Goal: Contribute content: Contribute content

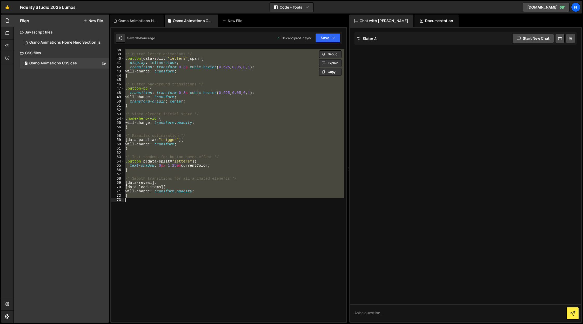
scroll to position [174, 0]
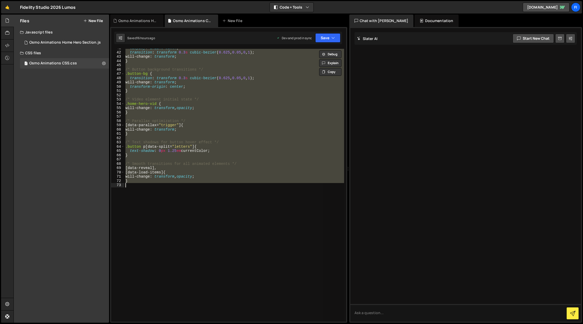
click at [182, 206] on div "display : inline-block ; transition : transform 0.3 s cubic-bezier ( 0.625 , 0.…" at bounding box center [234, 185] width 220 height 273
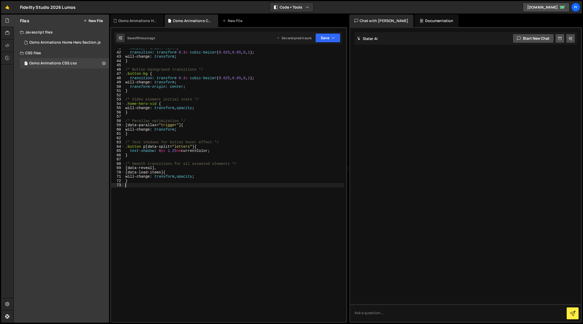
click at [101, 19] on button "New File" at bounding box center [92, 21] width 19 height 4
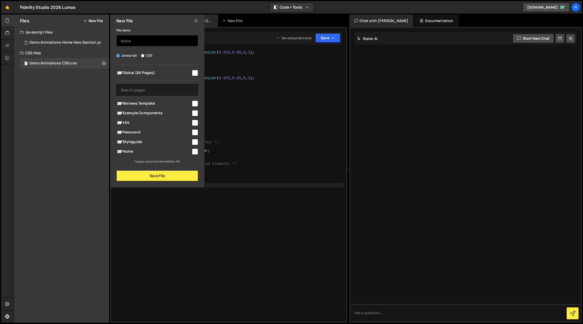
click at [141, 42] on input "text" at bounding box center [157, 40] width 82 height 11
type input "Intro Animaitons 2"
click at [194, 73] on input "checkbox" at bounding box center [195, 73] width 6 height 6
checkbox input "true"
click at [148, 56] on label "CSS" at bounding box center [146, 55] width 11 height 5
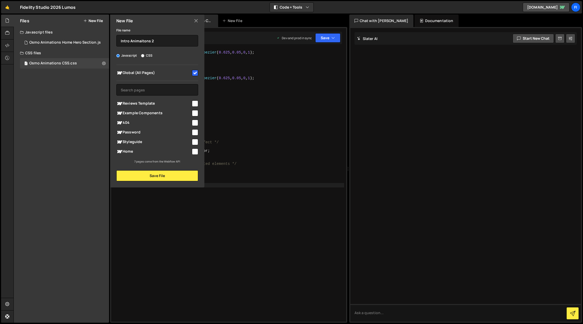
click at [144, 56] on input "CSS" at bounding box center [142, 55] width 3 height 3
radio input "true"
click at [156, 181] on button "Save File" at bounding box center [157, 175] width 82 height 11
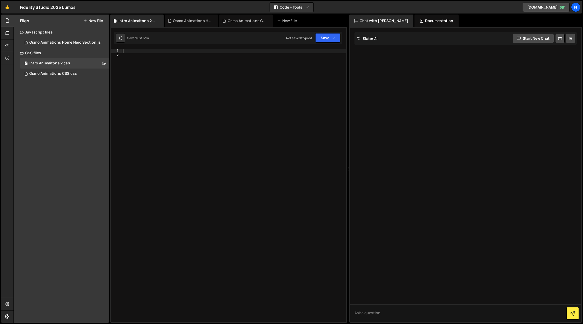
click at [174, 105] on div at bounding box center [234, 189] width 224 height 281
paste textarea "}"
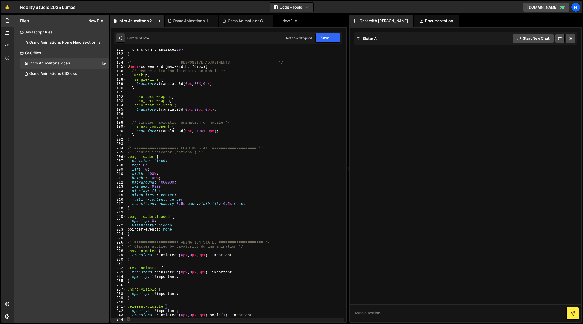
type textarea "transform: translate3d(0px, 0px, 0px) scale(1) !important; }"
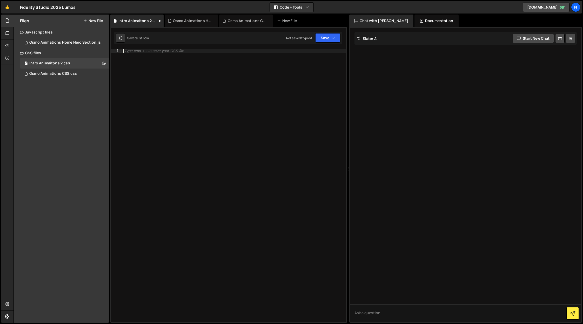
paste textarea "}"
type textarea "}"
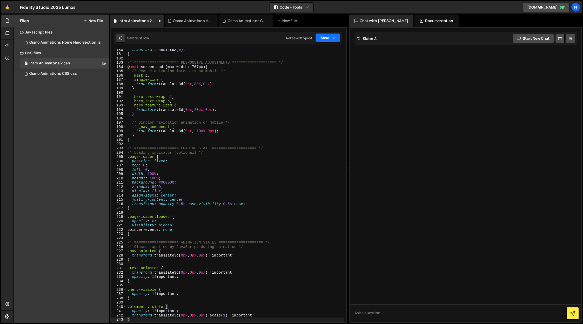
click at [327, 39] on button "Save" at bounding box center [327, 37] width 25 height 9
click at [318, 71] on div "Not saved to prod" at bounding box center [310, 73] width 54 height 6
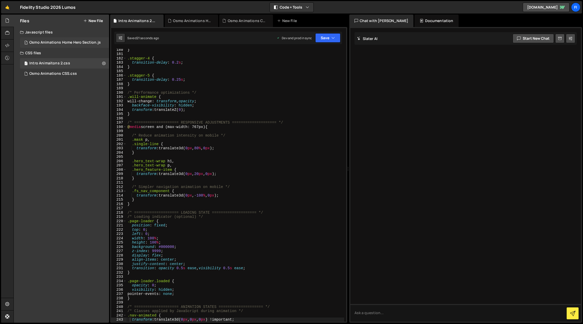
click at [102, 40] on div "1 Osmo Animations Home Hero Section.js 0" at bounding box center [65, 42] width 91 height 10
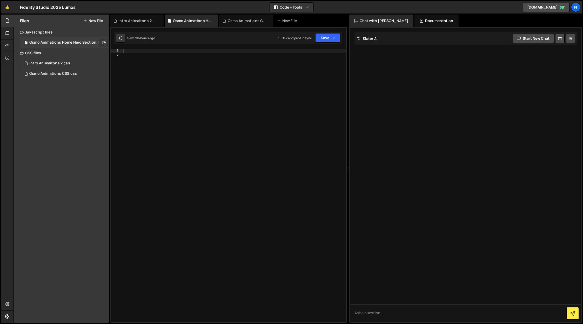
click at [105, 45] on icon at bounding box center [104, 42] width 4 height 5
click at [127, 74] on button "Delete File" at bounding box center [135, 74] width 51 height 10
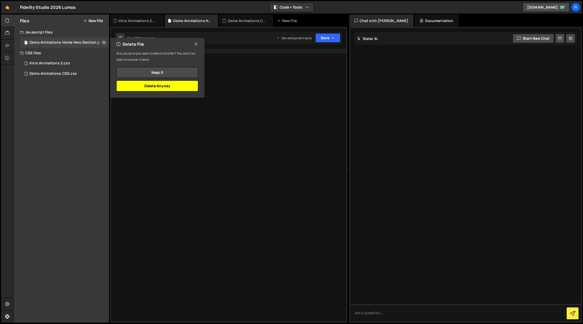
click at [172, 88] on button "Delete Anyway" at bounding box center [157, 85] width 82 height 11
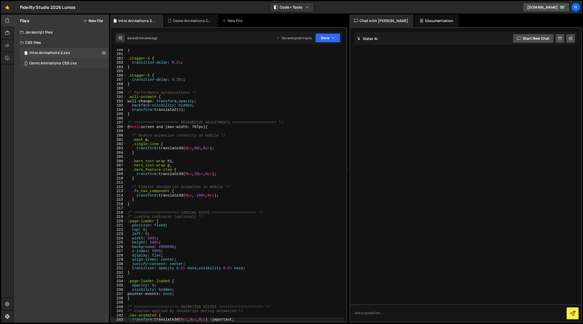
click at [56, 66] on div "1 Osmo Animations CSS.css 0" at bounding box center [64, 63] width 89 height 10
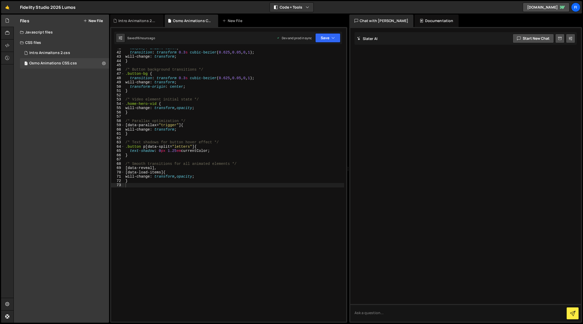
click at [211, 145] on div "display : inline-block ; transition : transform 0.3 s cubic-bezier ( 0.625 , 0.…" at bounding box center [234, 186] width 220 height 281
type textarea "}"
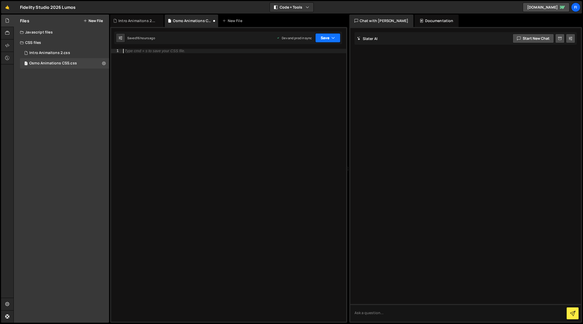
click at [324, 35] on button "Save" at bounding box center [327, 37] width 25 height 9
click at [325, 65] on div "Save to Production S" at bounding box center [310, 67] width 54 height 5
click at [215, 74] on div at bounding box center [234, 189] width 224 height 281
type textarea "}"
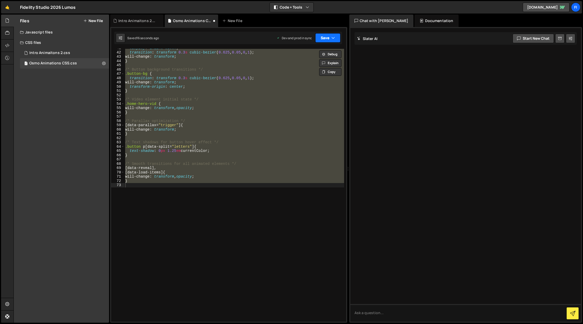
click at [322, 39] on button "Save" at bounding box center [327, 37] width 25 height 9
click at [317, 73] on div "Saved 15 seconds ago" at bounding box center [310, 73] width 54 height 6
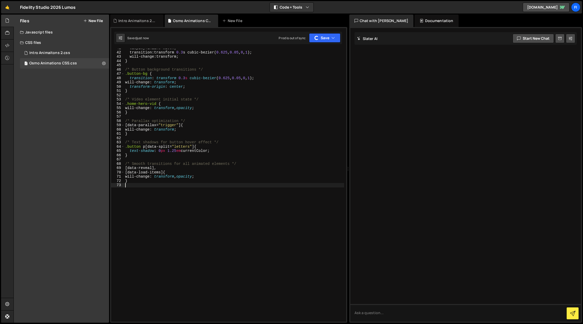
click at [278, 222] on div "display : inline-block ; transition : transform 0.3 s cubic-bezier ( 0.625 , 0.…" at bounding box center [234, 186] width 220 height 281
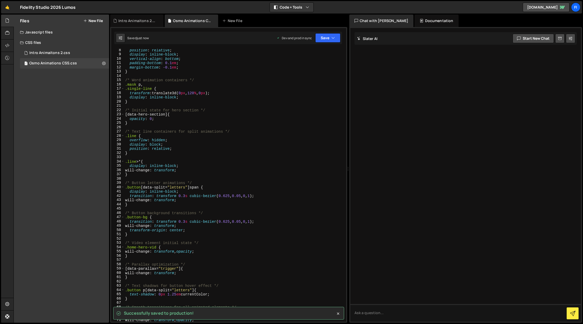
scroll to position [0, 0]
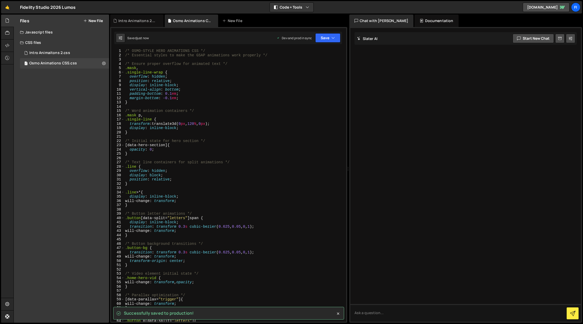
click at [274, 192] on div "/* OSMO-STYLE HERO ANIMATIONS CSS */ /* Essential styles to make the GSAP anima…" at bounding box center [234, 189] width 220 height 281
type textarea "}"
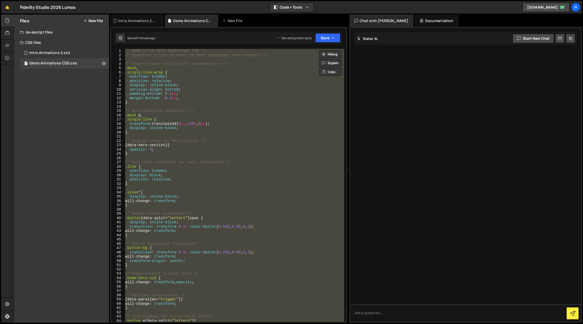
drag, startPoint x: 56, startPoint y: 32, endPoint x: 94, endPoint y: 23, distance: 38.9
click at [61, 31] on div "Javascript files" at bounding box center [61, 32] width 95 height 10
click at [99, 20] on button "New File" at bounding box center [92, 21] width 19 height 4
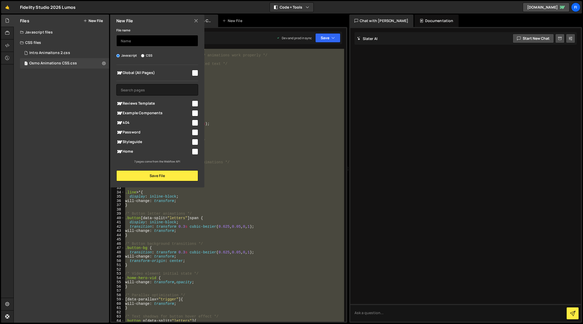
click at [150, 43] on input "text" at bounding box center [157, 40] width 82 height 11
type input "J"
type input "Animations"
click at [193, 73] on input "checkbox" at bounding box center [195, 73] width 6 height 6
checkbox input "true"
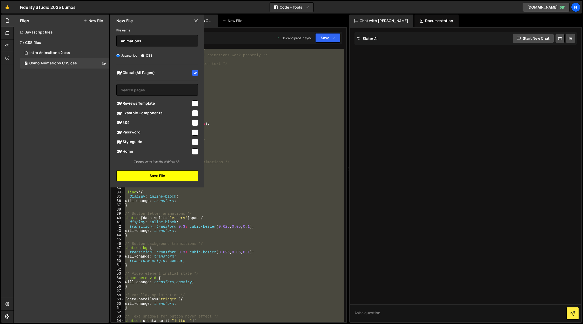
click at [160, 179] on button "Save File" at bounding box center [157, 175] width 82 height 11
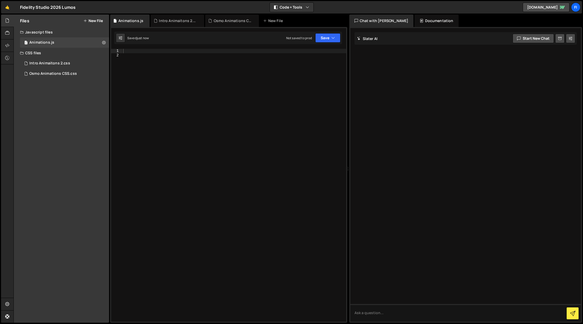
click at [157, 110] on div at bounding box center [234, 189] width 224 height 281
paste textarea "}, 3000);"
type textarea "}, 3000);"
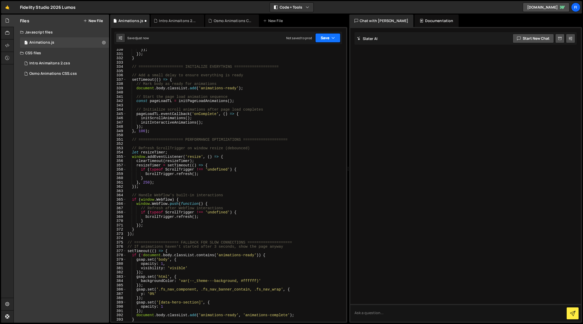
click at [321, 38] on button "Save" at bounding box center [327, 37] width 25 height 9
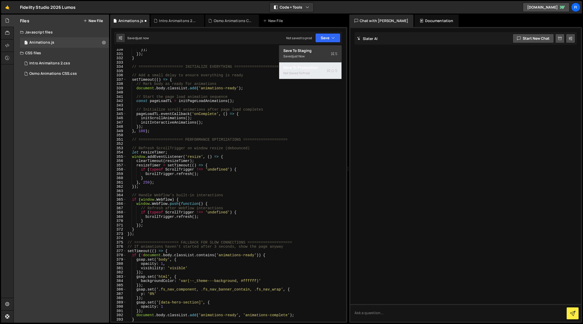
click at [320, 73] on div "Not saved to prod" at bounding box center [310, 73] width 54 height 6
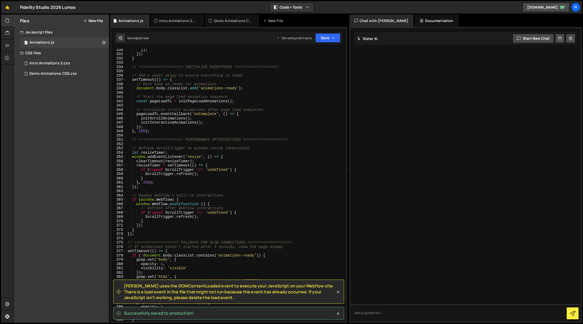
drag, startPoint x: 204, startPoint y: 313, endPoint x: 123, endPoint y: 299, distance: 81.9
click at [123, 299] on div "[PERSON_NAME] uses the DOMContentLoaded event to execute your JavaScript on you…" at bounding box center [226, 291] width 219 height 17
drag, startPoint x: 199, startPoint y: 300, endPoint x: 121, endPoint y: 286, distance: 79.9
click at [121, 28] on div "[PERSON_NAME] uses the DOMContentLoaded event to execute your JavaScript on you…" at bounding box center [228, 28] width 235 height 0
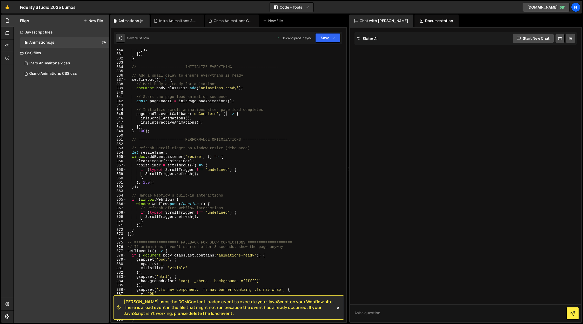
copy span "[PERSON_NAME] uses the DOMContentLoaded event to execute your JavaScript on you…"
click at [104, 42] on icon at bounding box center [104, 42] width 4 height 5
click at [129, 72] on button "Delete File" at bounding box center [135, 74] width 51 height 10
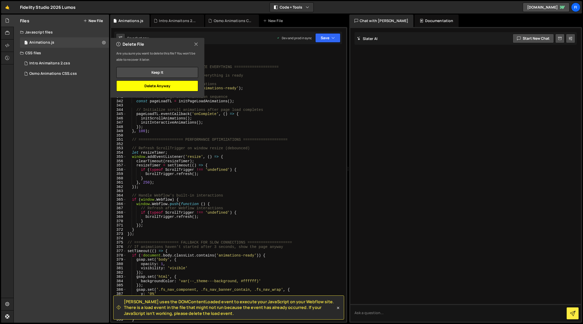
click at [172, 84] on button "Delete Anyway" at bounding box center [157, 85] width 82 height 11
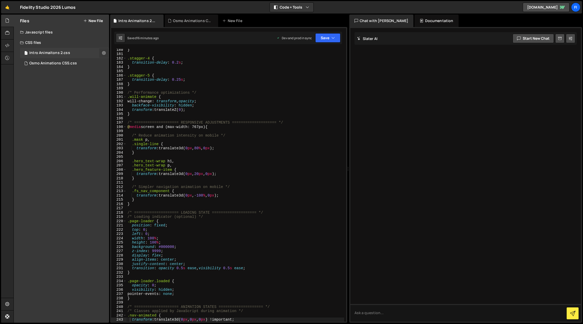
click at [105, 54] on icon at bounding box center [104, 52] width 4 height 5
click at [121, 84] on button "Delete File" at bounding box center [135, 84] width 51 height 10
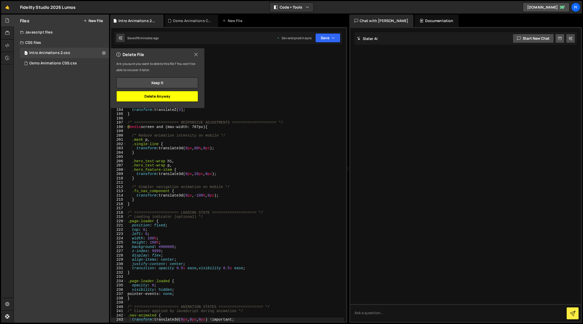
click at [184, 93] on button "Delete Anyway" at bounding box center [157, 96] width 82 height 11
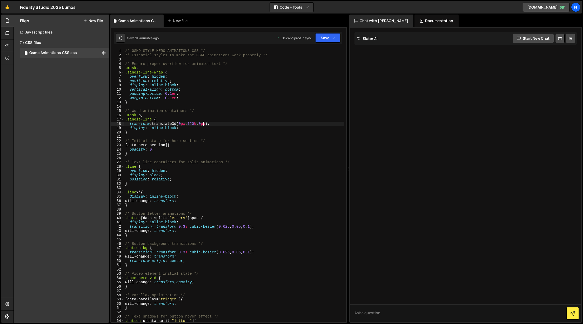
click at [204, 125] on div "/* OSMO-STYLE HERO ANIMATIONS CSS */ /* Essential styles to make the GSAP anima…" at bounding box center [234, 189] width 220 height 281
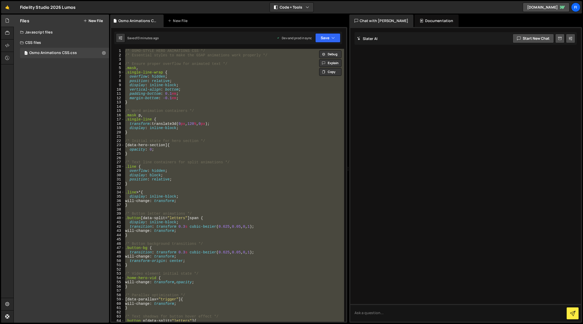
paste textarea
type textarea "}"
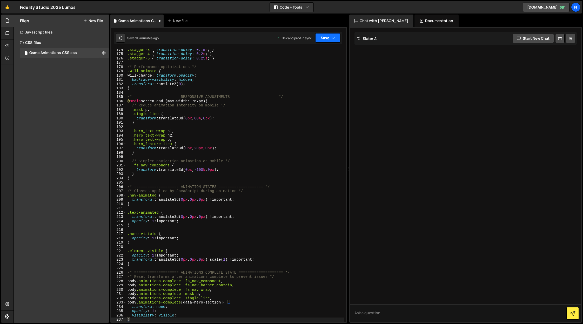
click at [328, 37] on button "Save" at bounding box center [327, 37] width 25 height 9
click at [310, 70] on div "Save to Production S" at bounding box center [310, 67] width 54 height 5
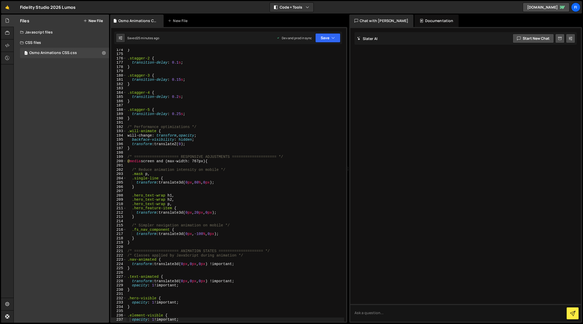
click at [97, 19] on button "New File" at bounding box center [92, 21] width 19 height 4
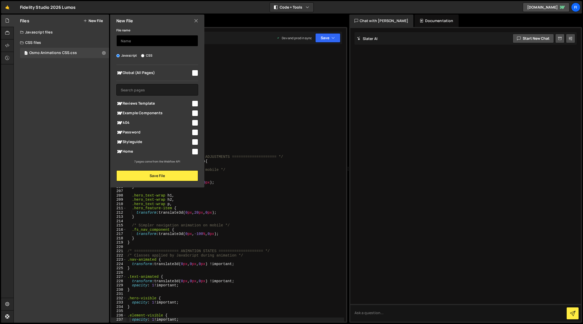
click at [140, 44] on input "text" at bounding box center [157, 40] width 82 height 11
type input "[PERSON_NAME]"
click at [196, 72] on input "checkbox" at bounding box center [195, 73] width 6 height 6
checkbox input "true"
click at [164, 174] on button "Save File" at bounding box center [157, 175] width 82 height 11
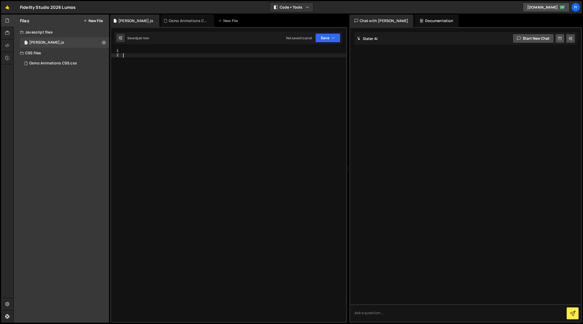
click at [181, 125] on div at bounding box center [234, 189] width 224 height 281
paste textarea "});"
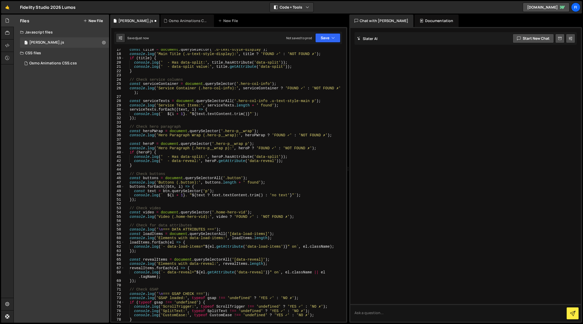
scroll to position [70, 0]
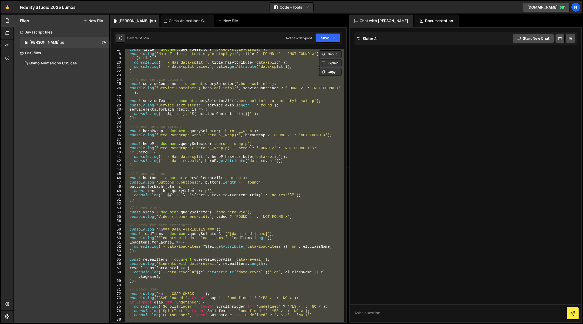
paste textarea
type textarea "});"
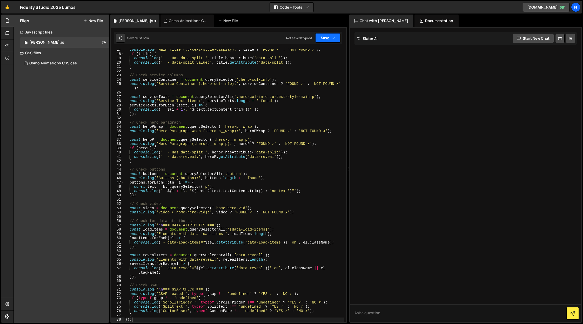
click at [326, 37] on button "Save" at bounding box center [327, 37] width 25 height 9
click at [318, 76] on div "Not saved to prod" at bounding box center [310, 73] width 54 height 6
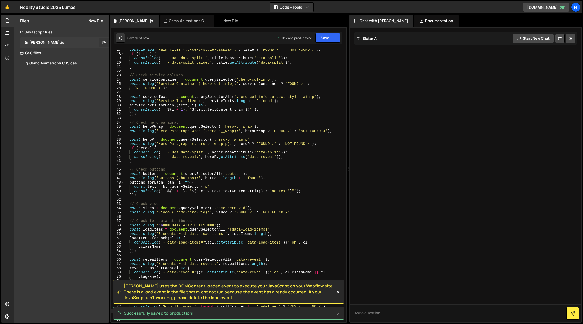
click at [102, 42] on icon at bounding box center [104, 42] width 4 height 5
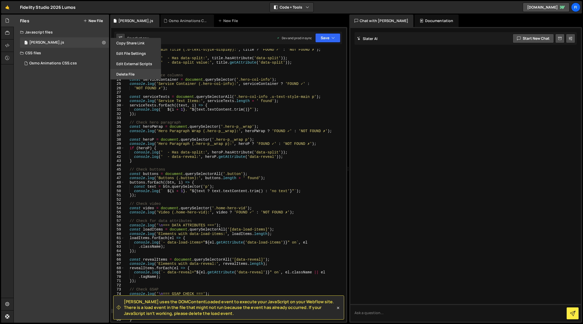
click at [131, 73] on button "Delete File" at bounding box center [135, 74] width 51 height 10
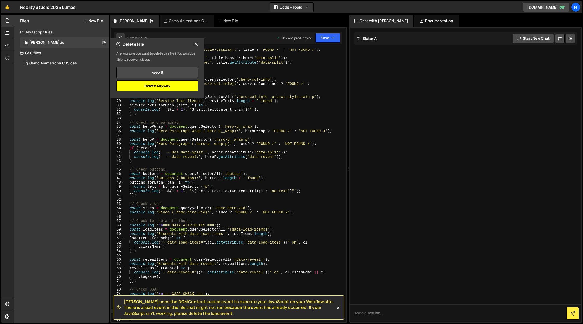
click at [162, 86] on button "Delete Anyway" at bounding box center [157, 85] width 82 height 11
